Goal: Use online tool/utility: Utilize a website feature to perform a specific function

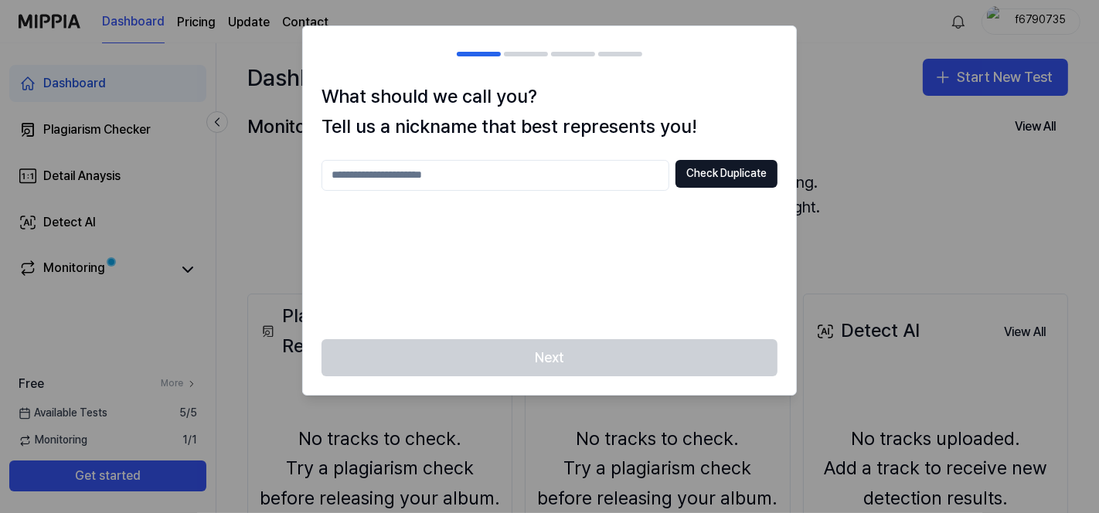
click at [851, 206] on div at bounding box center [549, 256] width 1099 height 513
click at [587, 187] on input "text" at bounding box center [496, 175] width 348 height 31
type input "**********"
click at [686, 173] on button "Check Duplicate" at bounding box center [727, 174] width 102 height 28
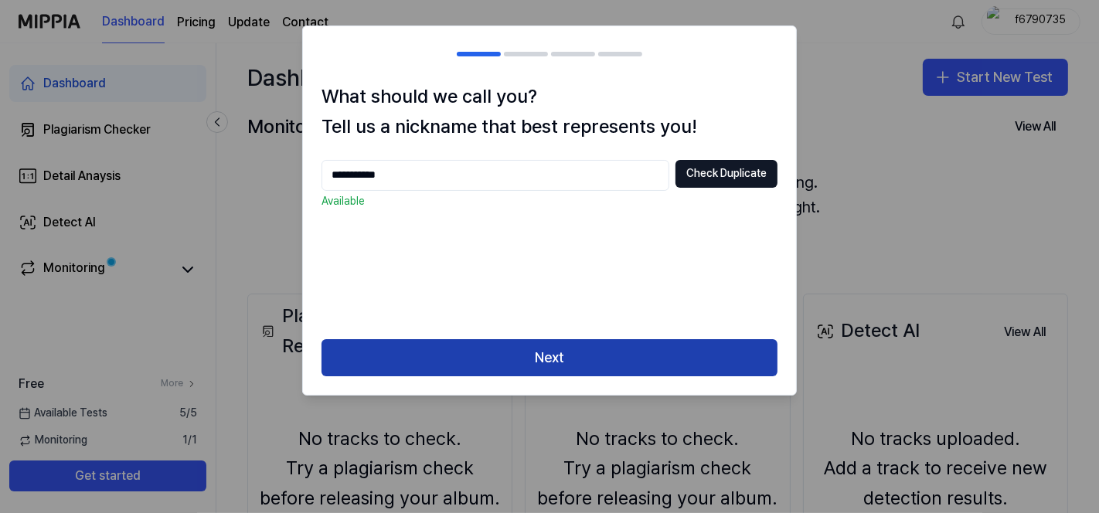
click at [519, 367] on button "Next" at bounding box center [550, 357] width 456 height 37
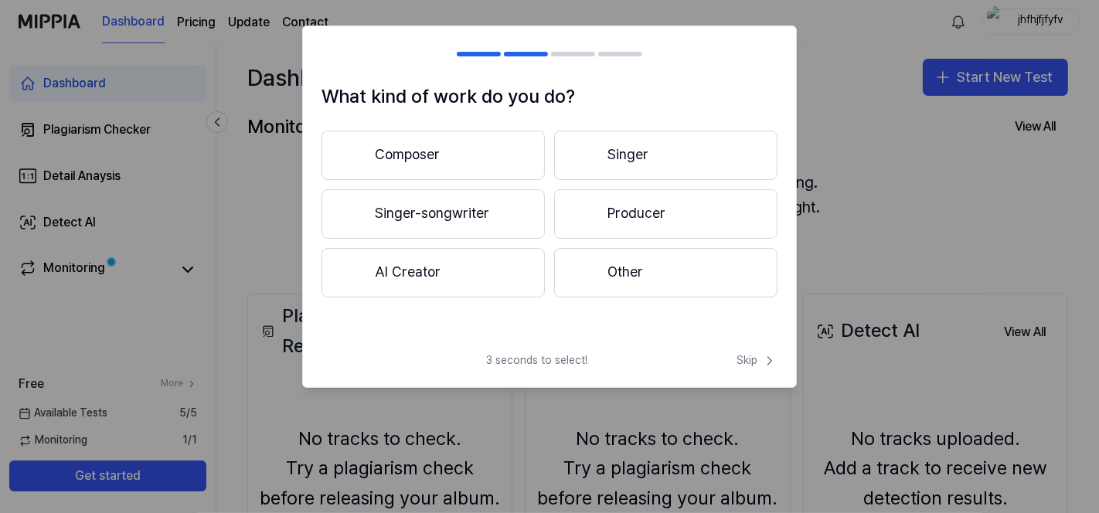
click at [682, 280] on button "Other" at bounding box center [665, 272] width 223 height 49
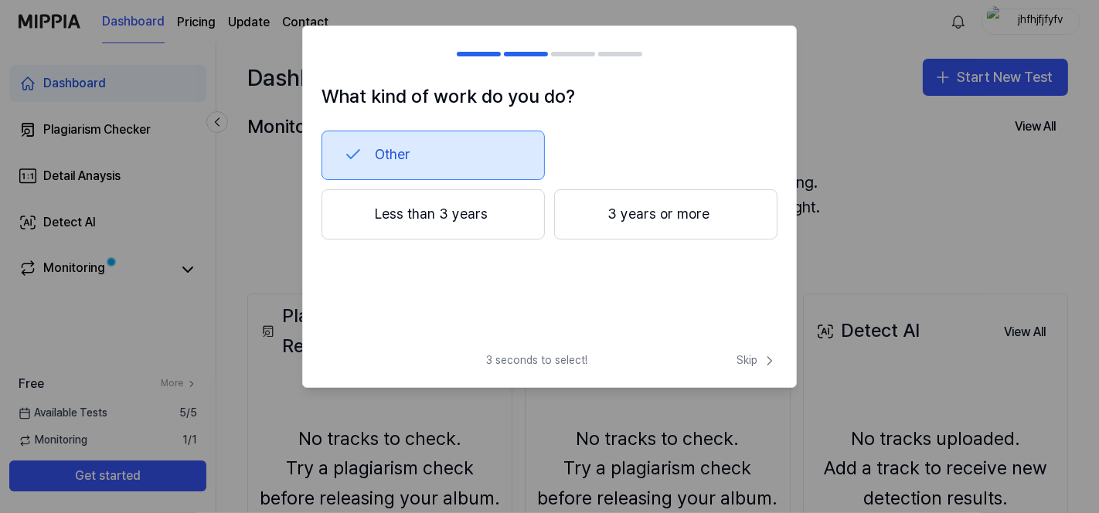
click at [440, 139] on button "Other" at bounding box center [433, 155] width 223 height 49
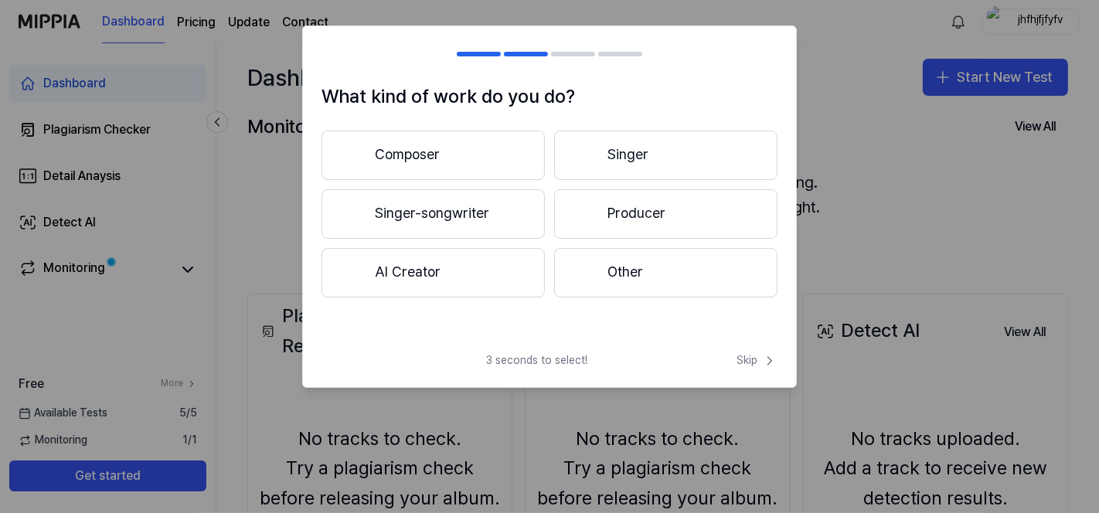
click at [602, 274] on button "Other" at bounding box center [665, 272] width 223 height 49
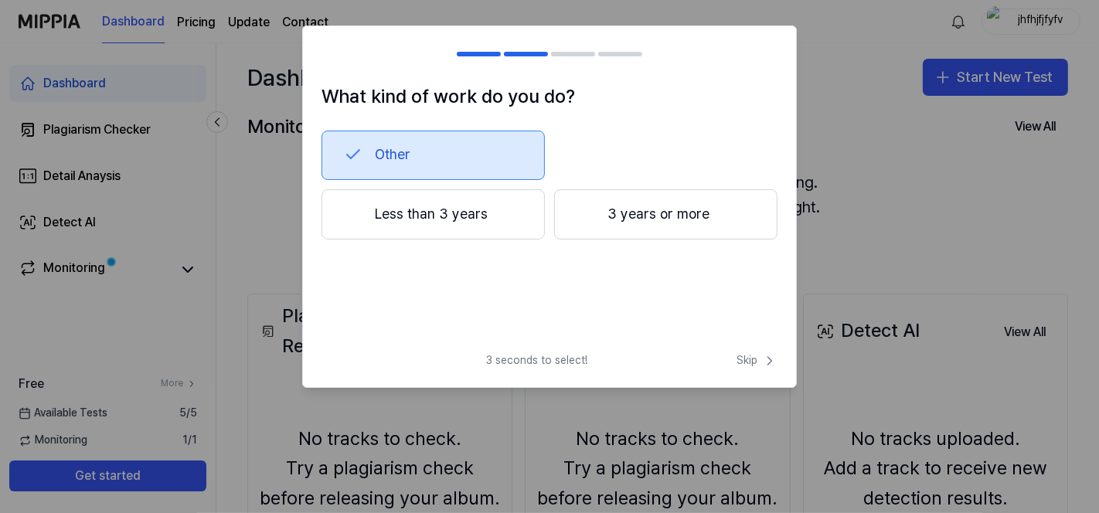
click at [420, 171] on button "Other" at bounding box center [433, 155] width 223 height 49
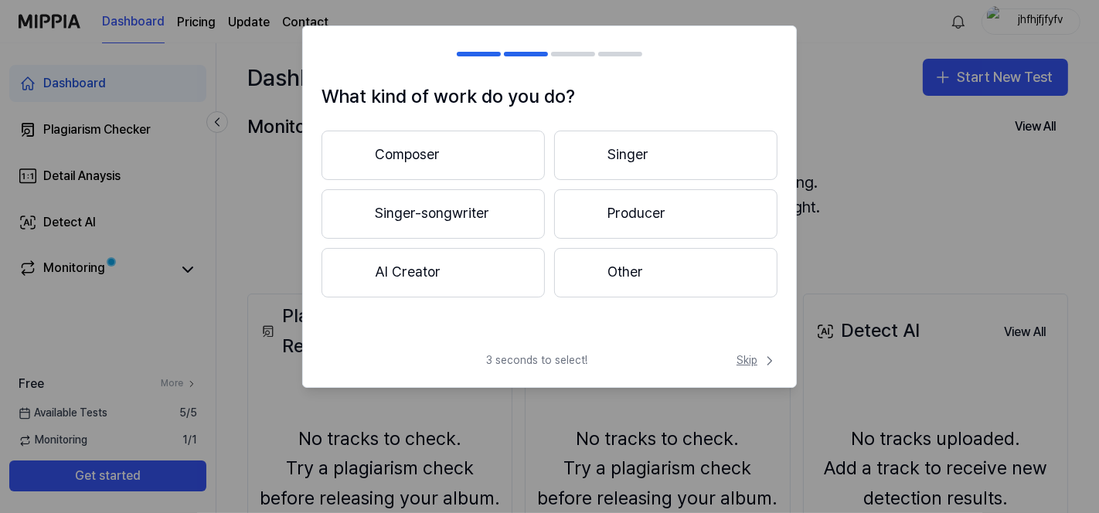
click at [745, 356] on span "Skip" at bounding box center [757, 360] width 41 height 15
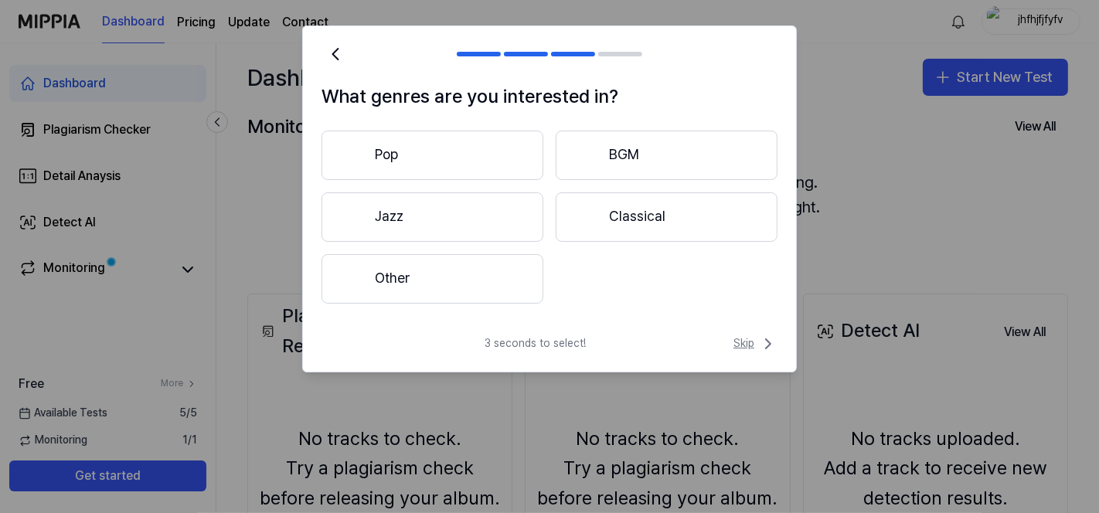
click at [746, 347] on span "Skip" at bounding box center [756, 344] width 44 height 19
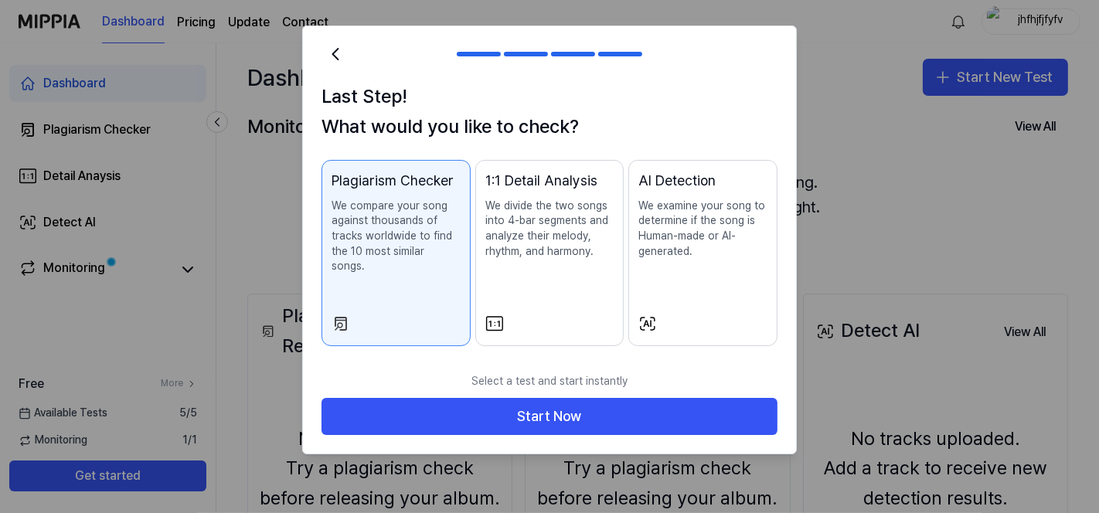
click at [672, 230] on p "We examine your song to determine if the song is Human-made or AI-generated." at bounding box center [703, 229] width 129 height 60
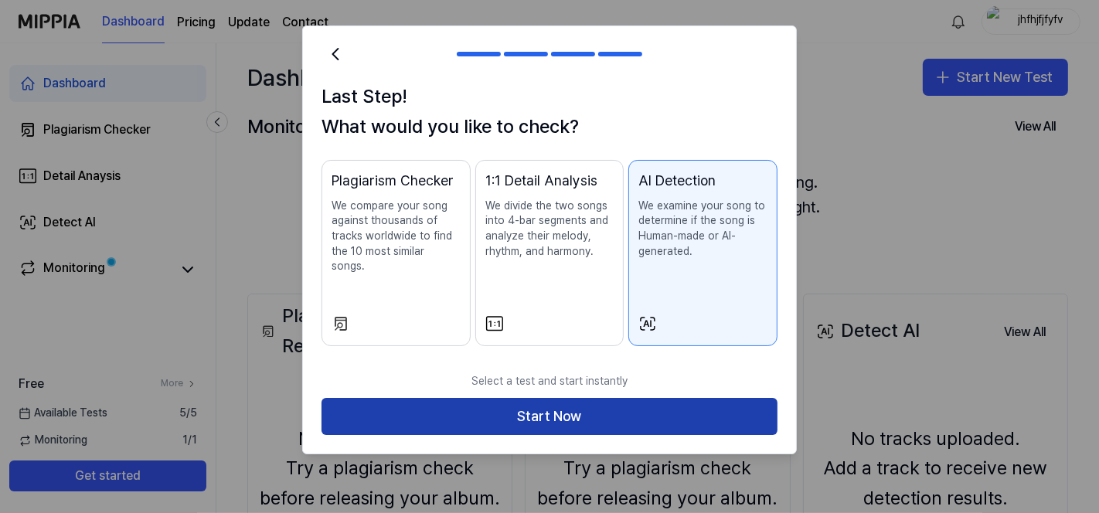
click at [582, 411] on button "Start Now" at bounding box center [550, 416] width 456 height 37
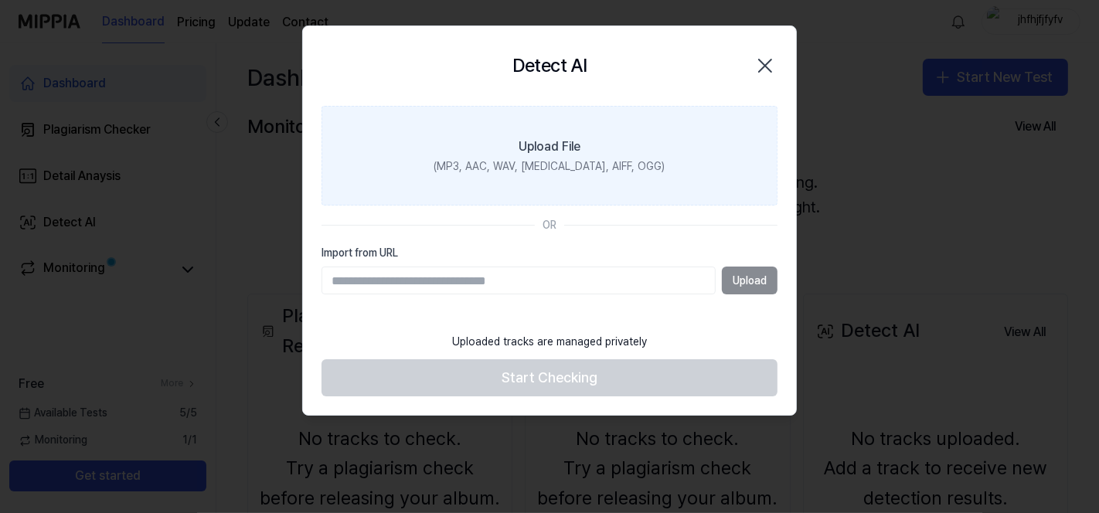
click at [636, 151] on label "Upload File (MP3, AAC, WAV, [MEDICAL_DATA], AIFF, OGG)" at bounding box center [550, 156] width 456 height 101
click at [0, 0] on input "Upload File (MP3, AAC, WAV, [MEDICAL_DATA], AIFF, OGG)" at bounding box center [0, 0] width 0 height 0
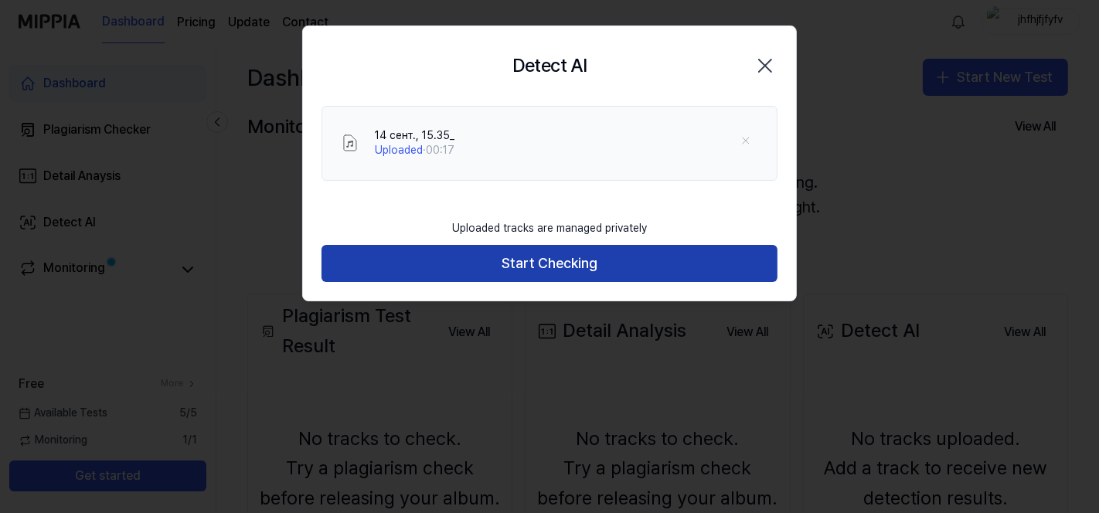
click at [574, 247] on button "Start Checking" at bounding box center [550, 263] width 456 height 37
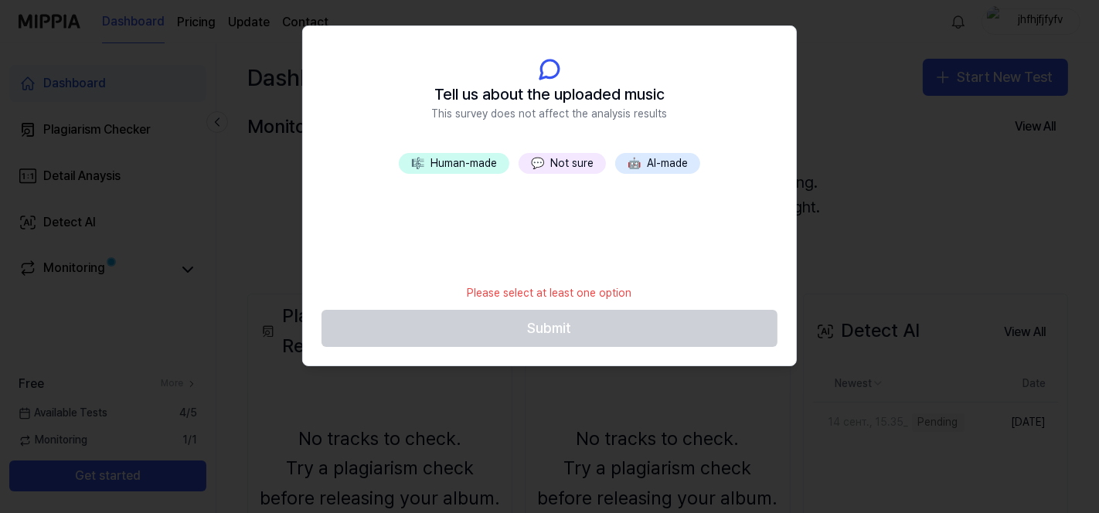
click at [475, 162] on button "🎼 Human-made" at bounding box center [454, 164] width 111 height 22
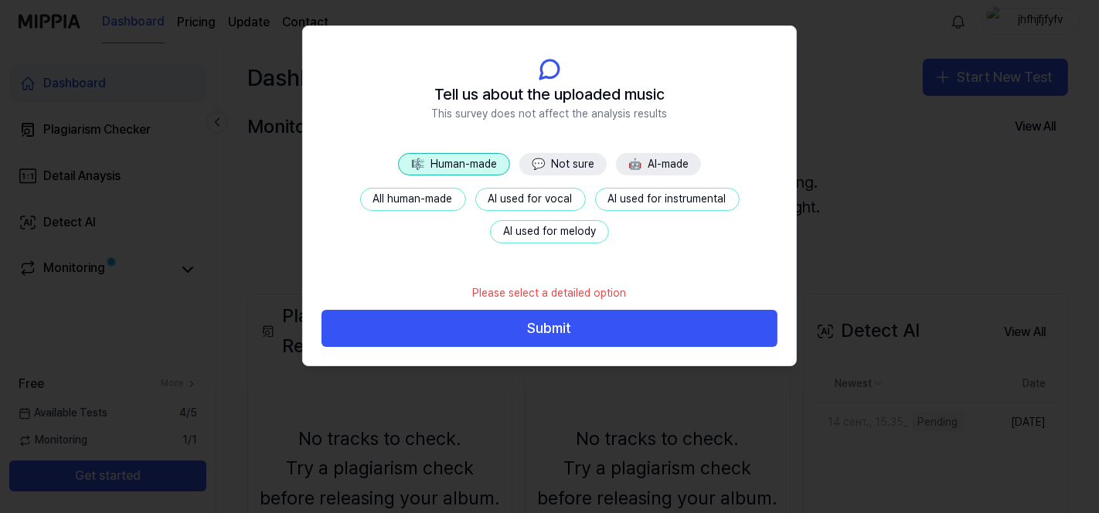
click at [428, 197] on button "All human-made" at bounding box center [413, 199] width 106 height 23
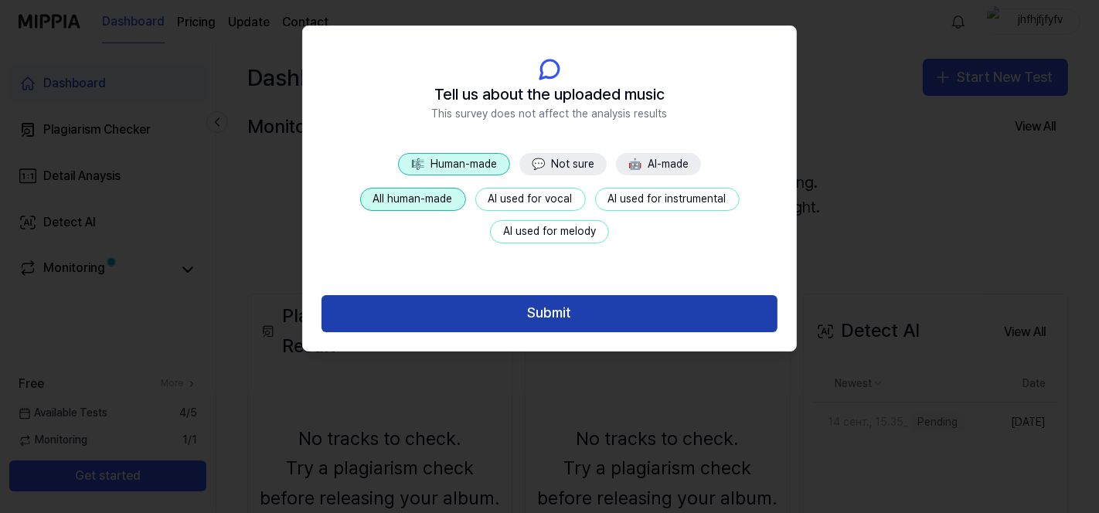
click at [552, 316] on button "Submit" at bounding box center [550, 313] width 456 height 37
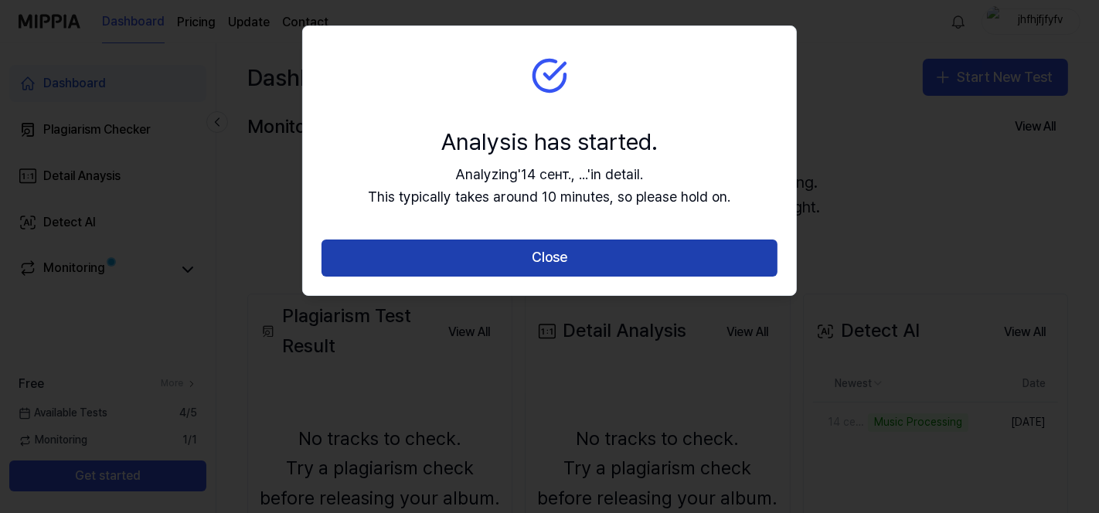
click at [602, 255] on button "Close" at bounding box center [550, 258] width 456 height 37
